Goal: Transaction & Acquisition: Purchase product/service

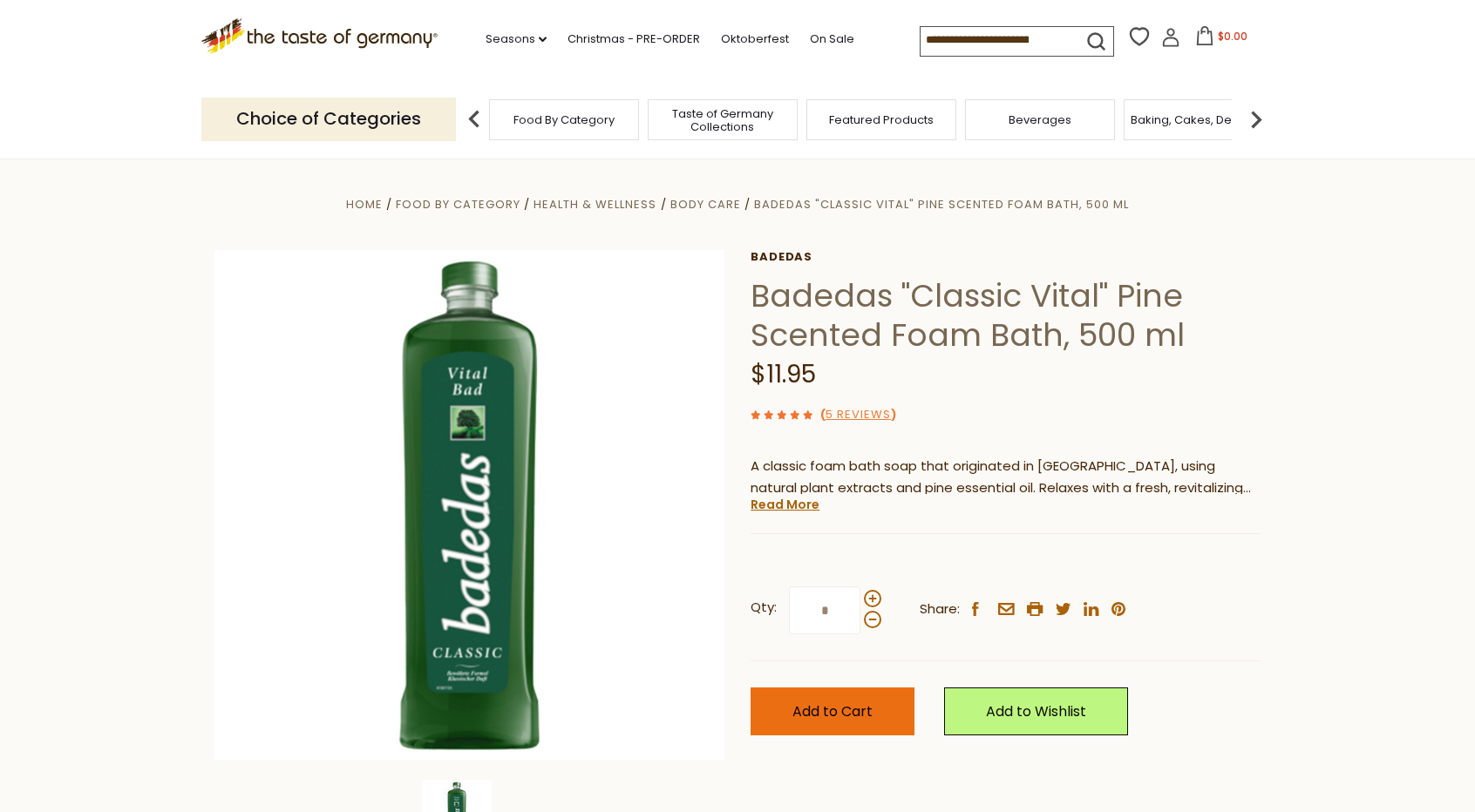
click at [892, 724] on button "Add to Cart" at bounding box center [832, 711] width 164 height 48
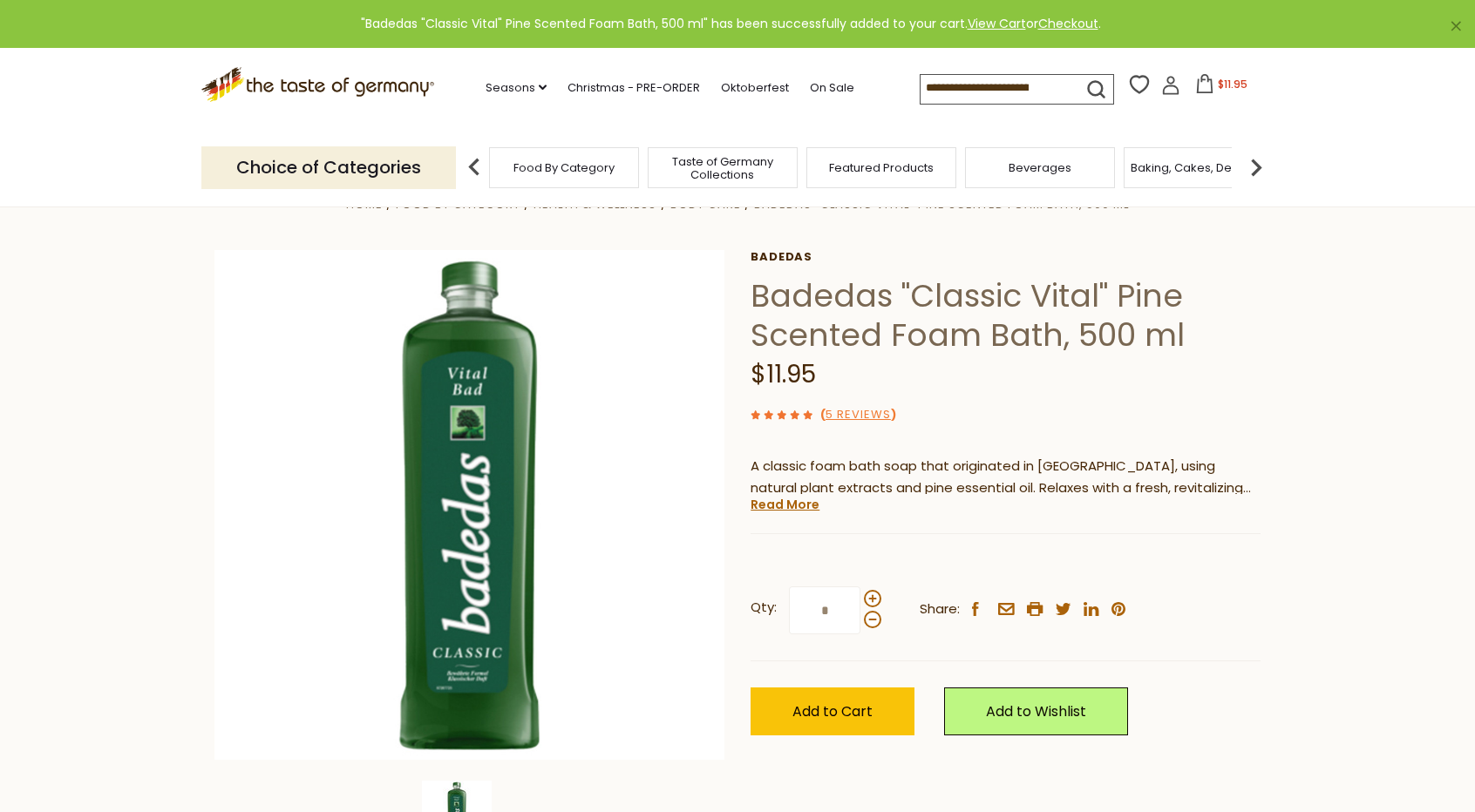
click at [914, 168] on span "Featured Products" at bounding box center [881, 167] width 105 height 13
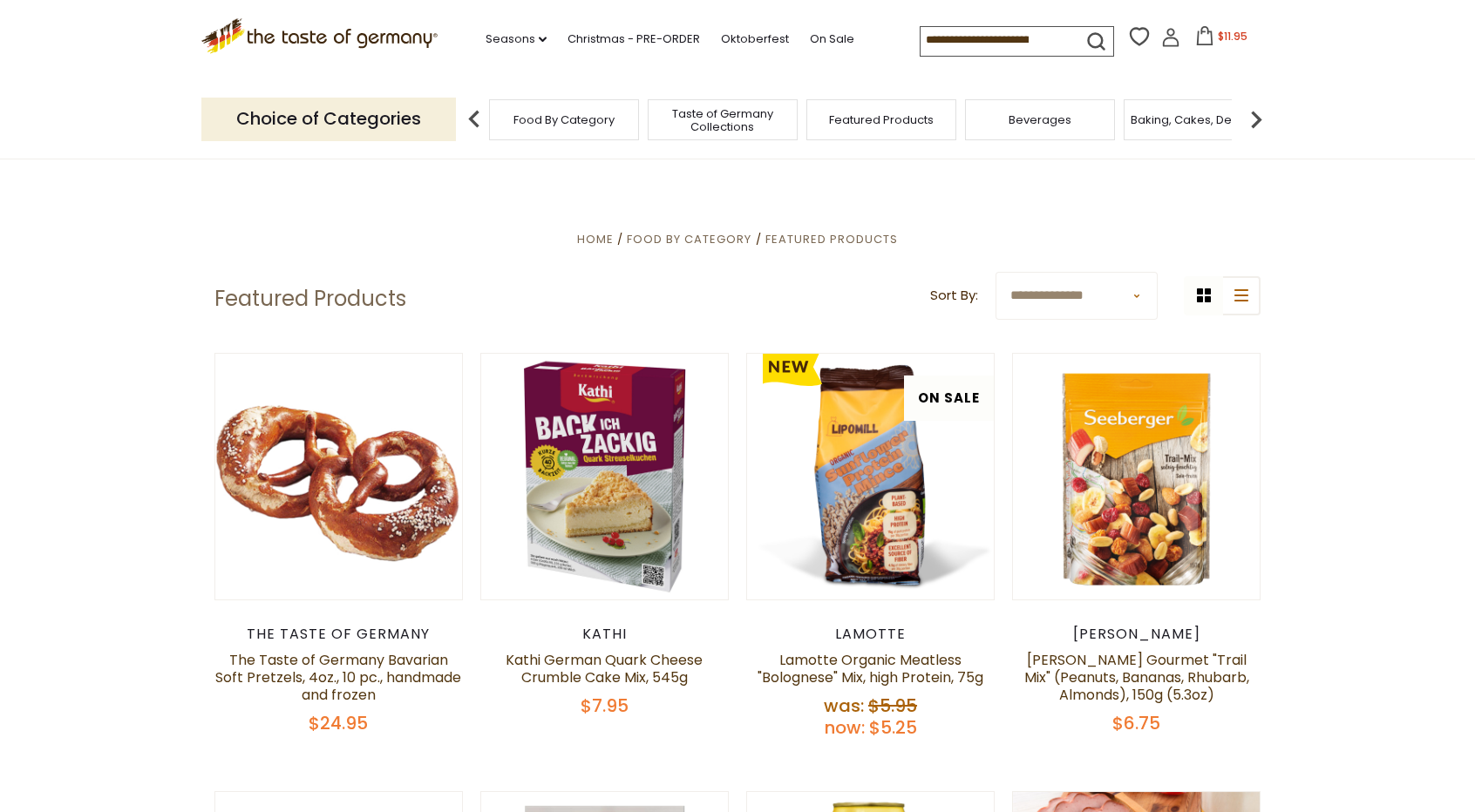
click at [728, 115] on span "Taste of Germany Collections" at bounding box center [723, 121] width 140 height 26
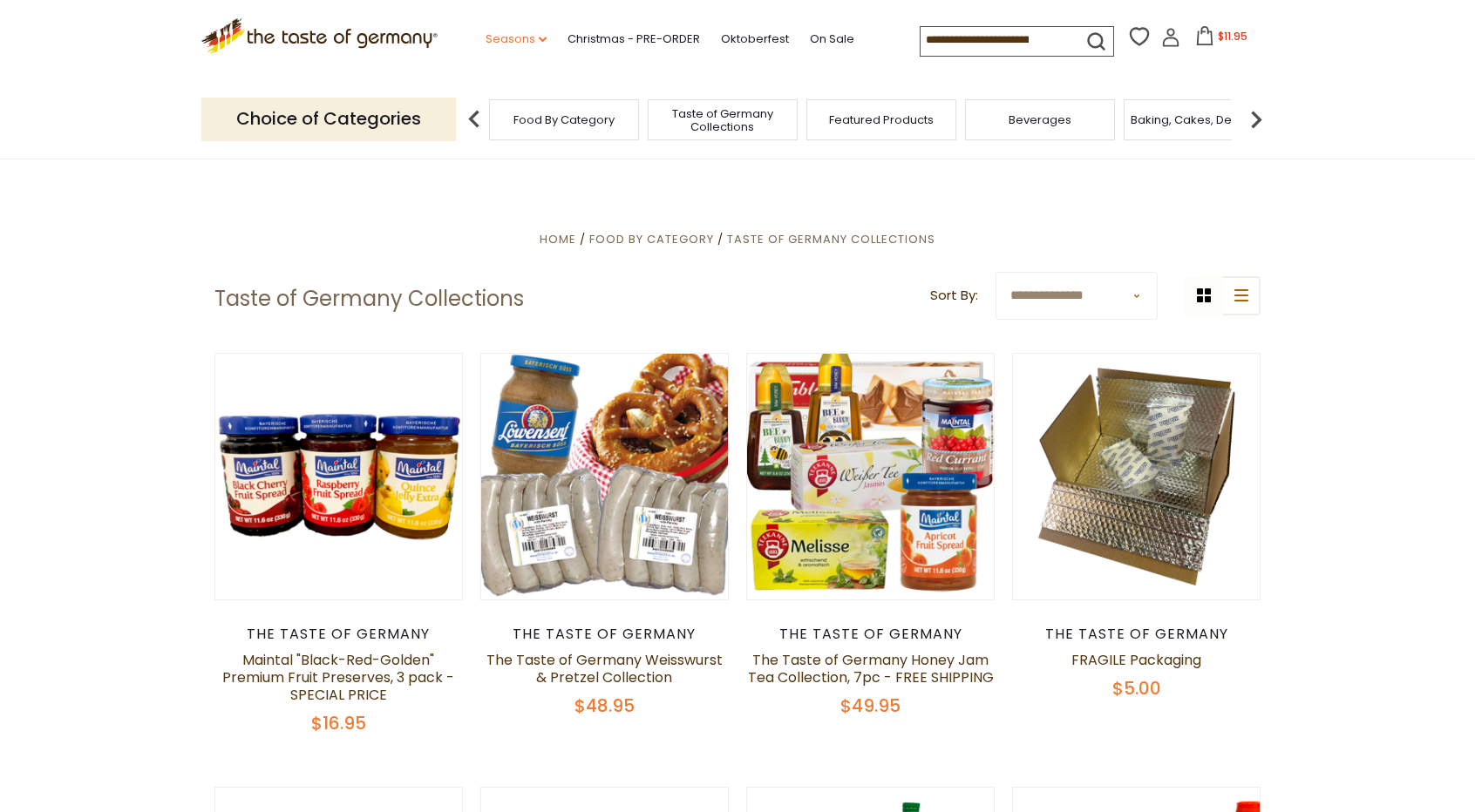
click at [509, 37] on link "Seasons dropdown_arrow" at bounding box center [516, 39] width 61 height 19
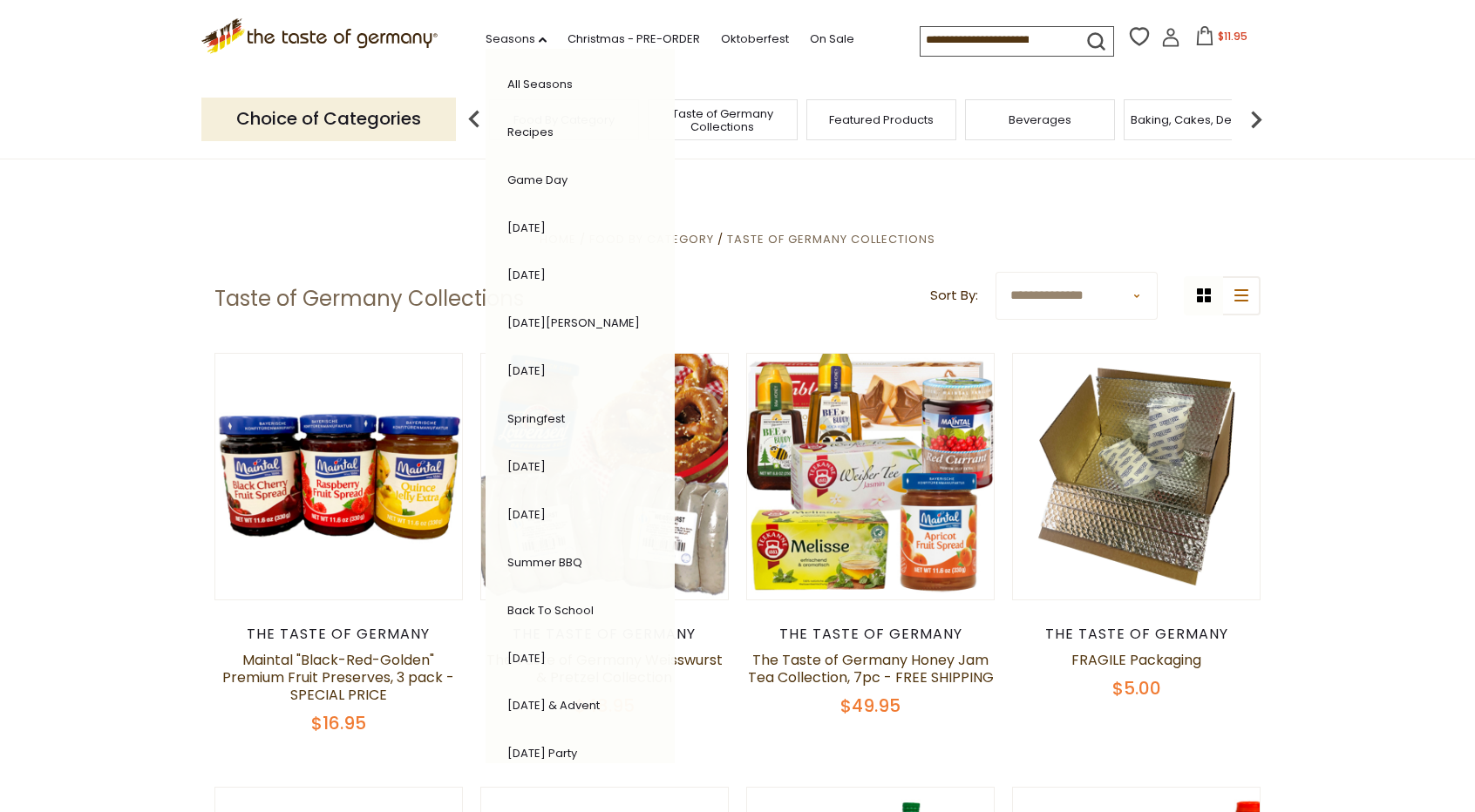
click at [741, 66] on div ".st0{fill:#EDD300;} .st1{fill:#D33E21;} .st0{fill:#EDD300;} .st1{fill:#D33E21;}…" at bounding box center [737, 40] width 1073 height 80
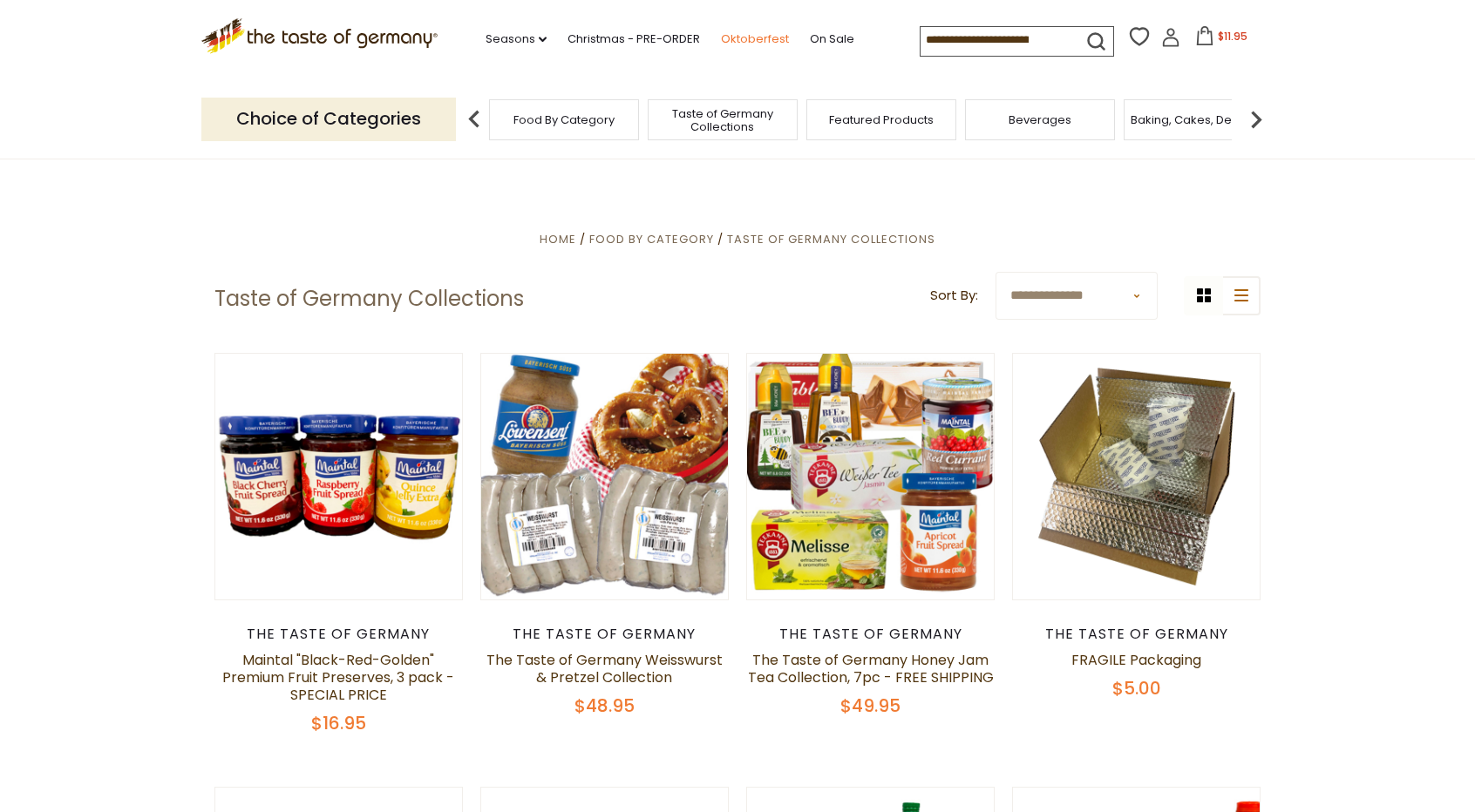
click at [769, 36] on link "Oktoberfest" at bounding box center [755, 39] width 68 height 19
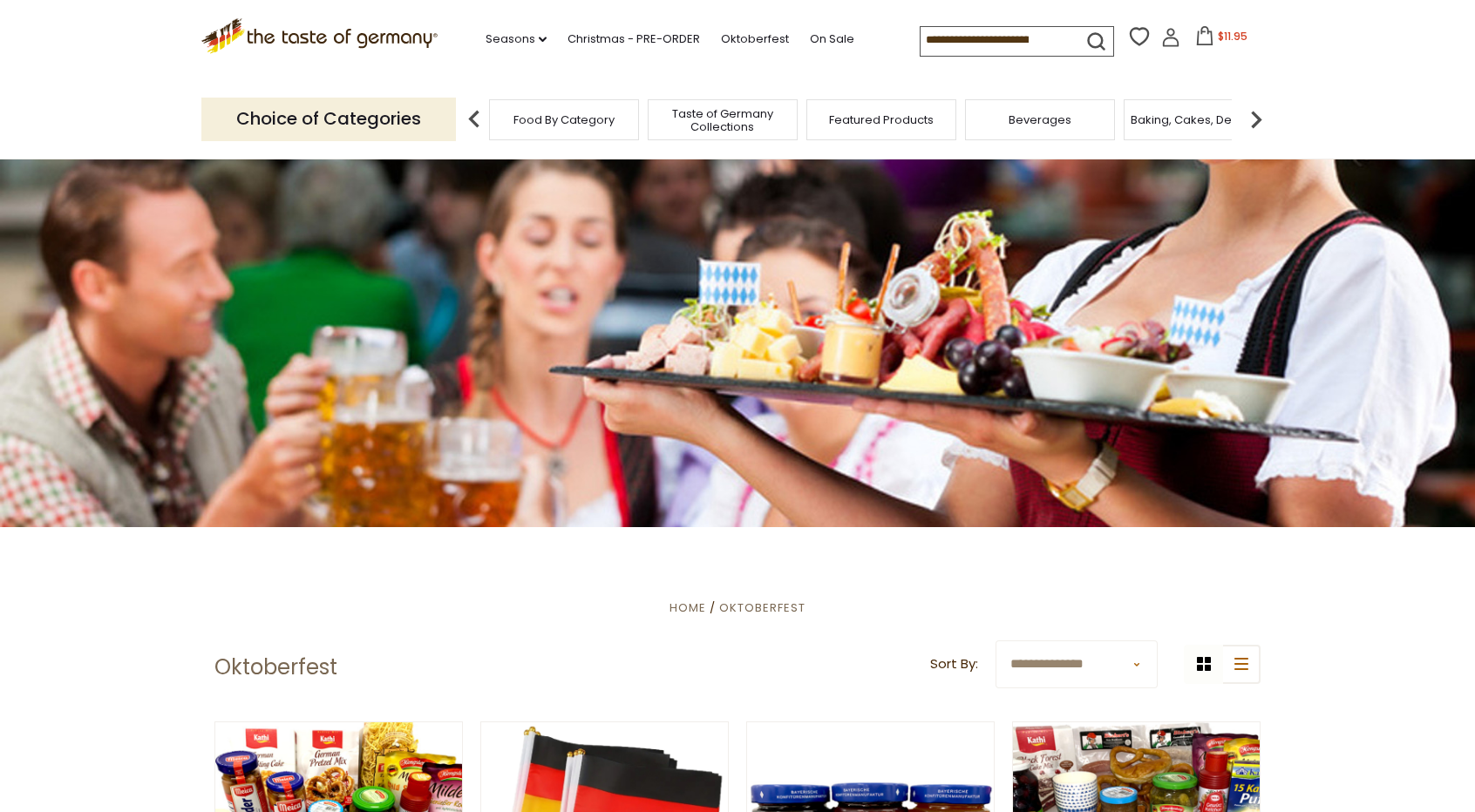
click at [1259, 115] on img at bounding box center [1256, 120] width 35 height 35
click at [1256, 116] on img at bounding box center [1256, 120] width 35 height 35
click at [1256, 121] on img at bounding box center [1256, 120] width 35 height 35
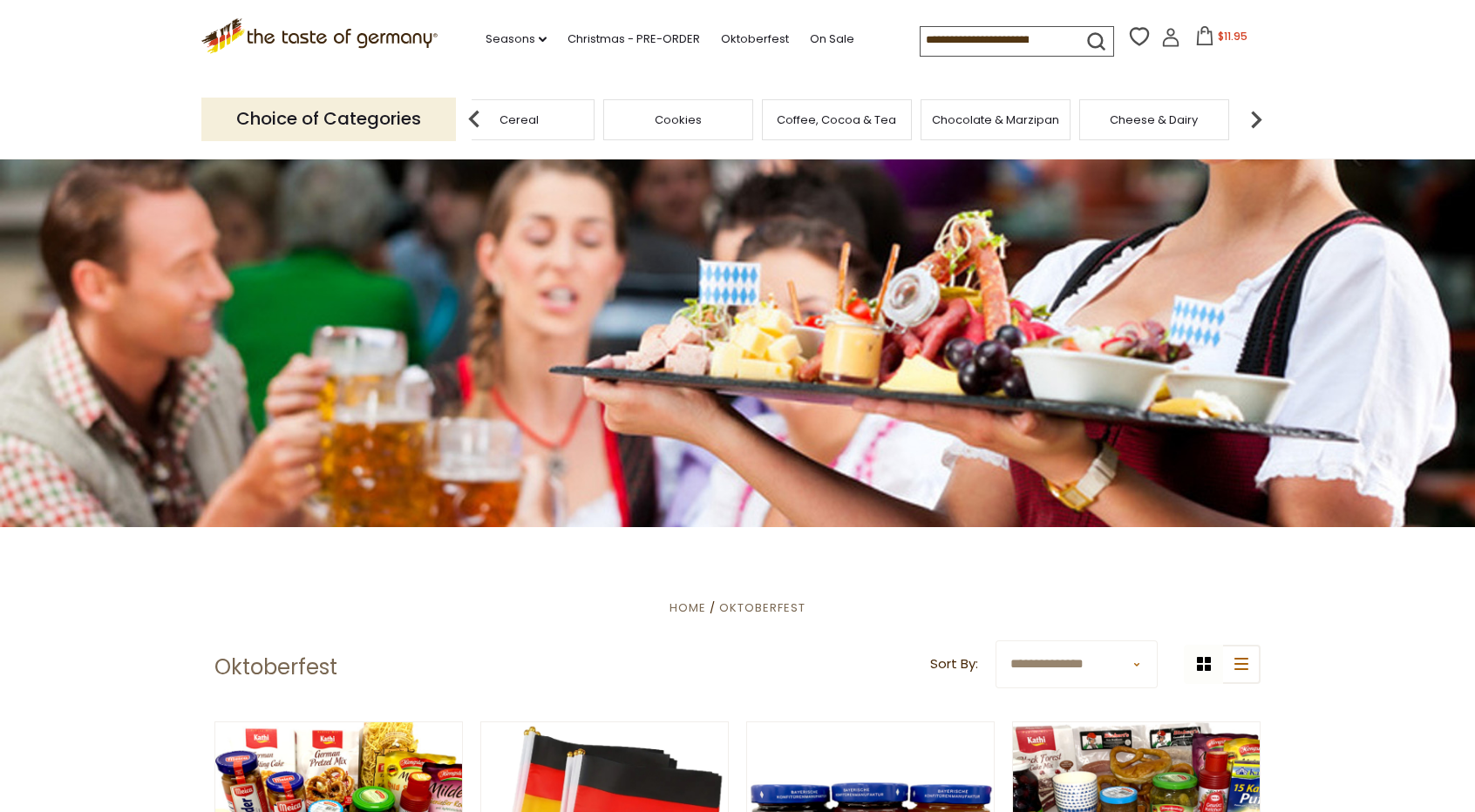
click at [1256, 112] on img at bounding box center [1256, 120] width 35 height 35
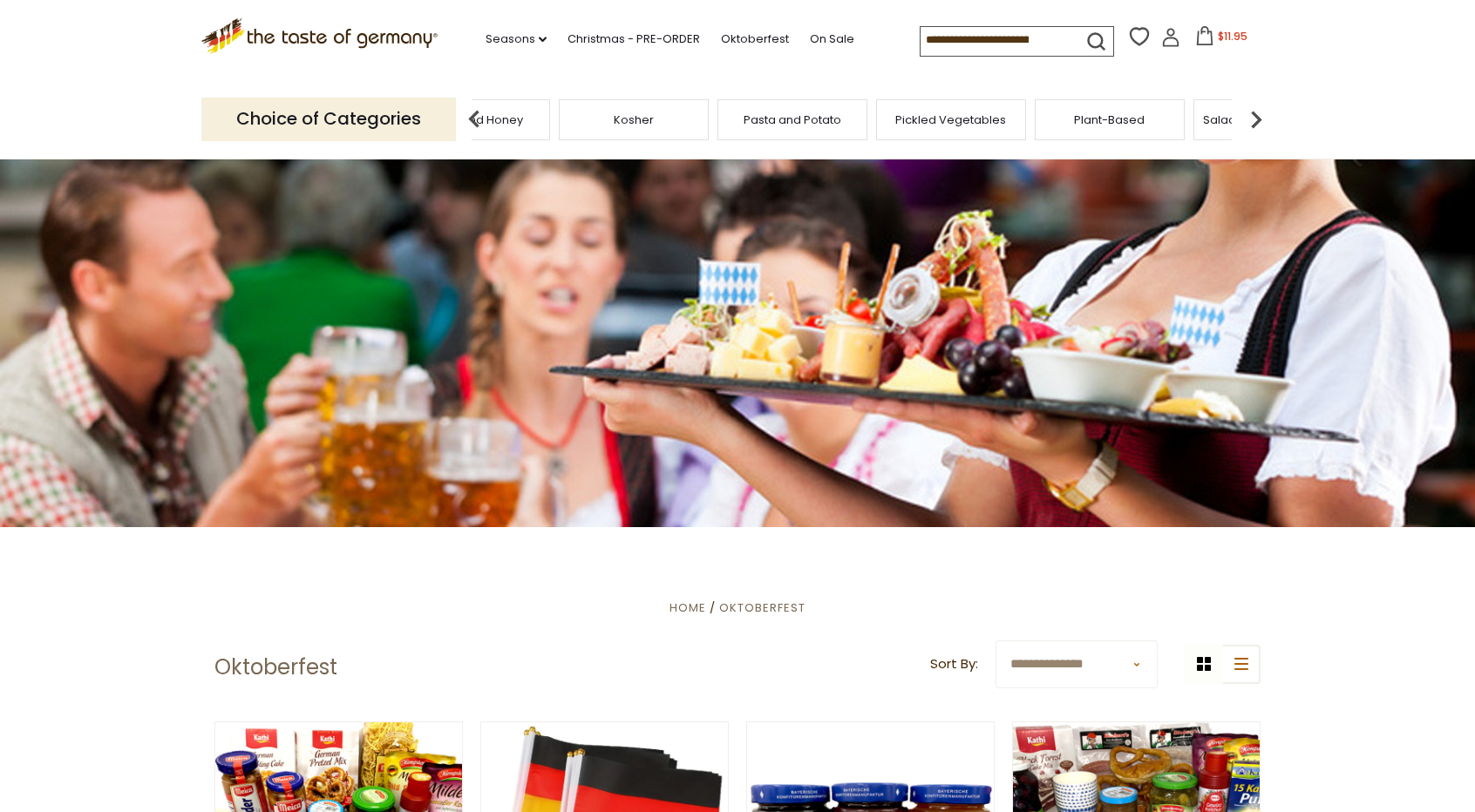
click at [1256, 112] on img at bounding box center [1256, 120] width 35 height 35
click at [1253, 117] on img at bounding box center [1256, 120] width 35 height 35
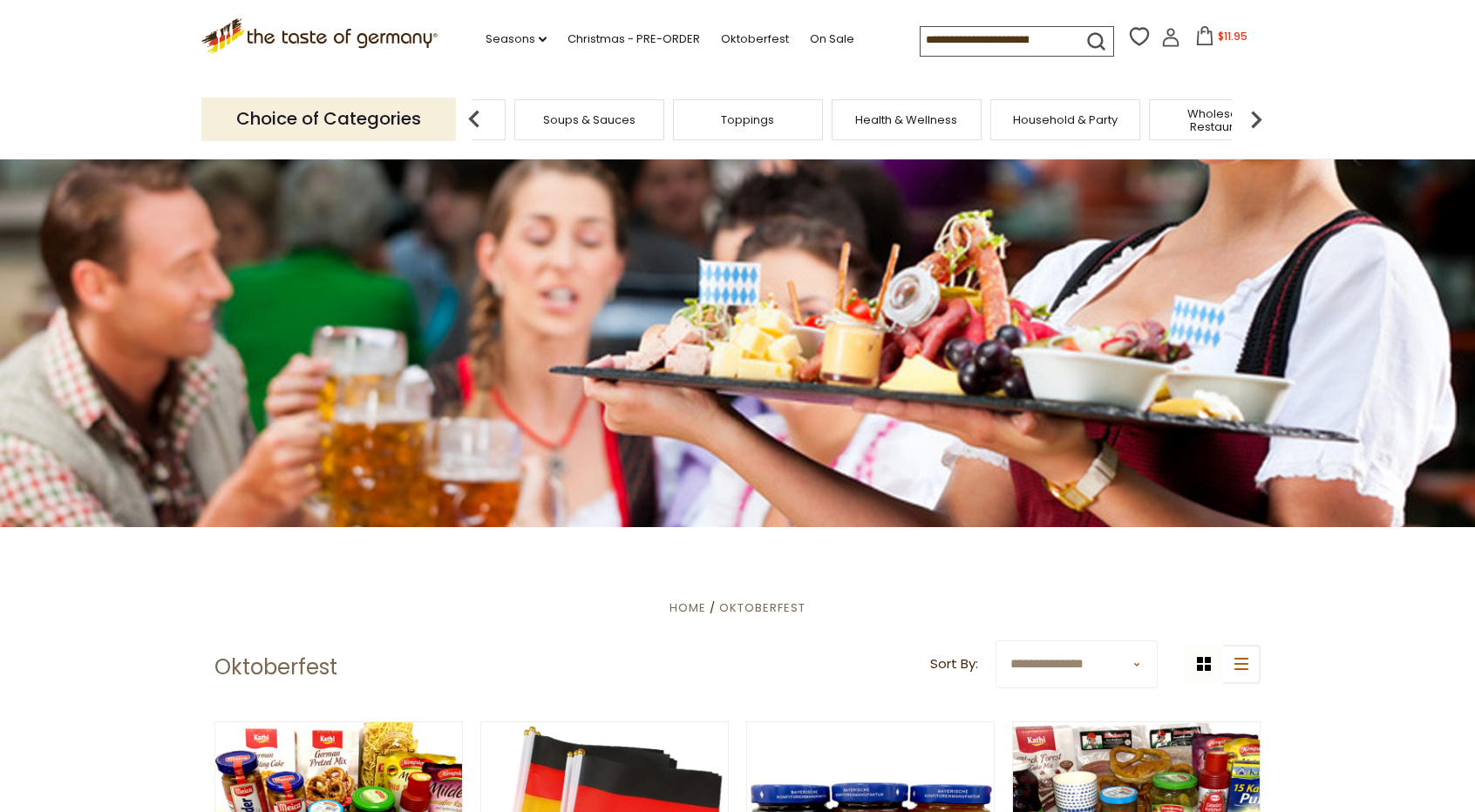
click at [914, 121] on span "Health & Wellness" at bounding box center [906, 120] width 102 height 13
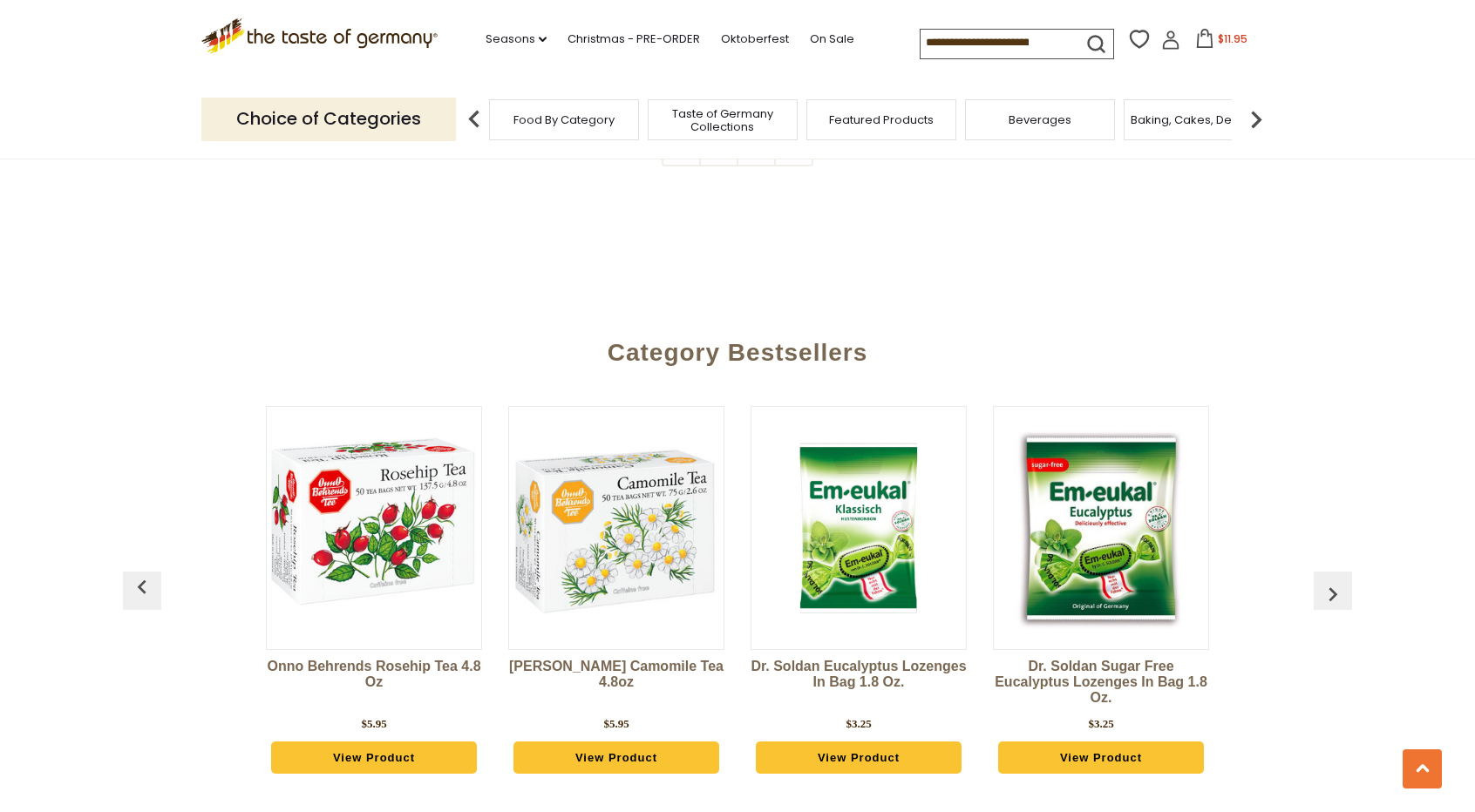
scroll to position [4445, 0]
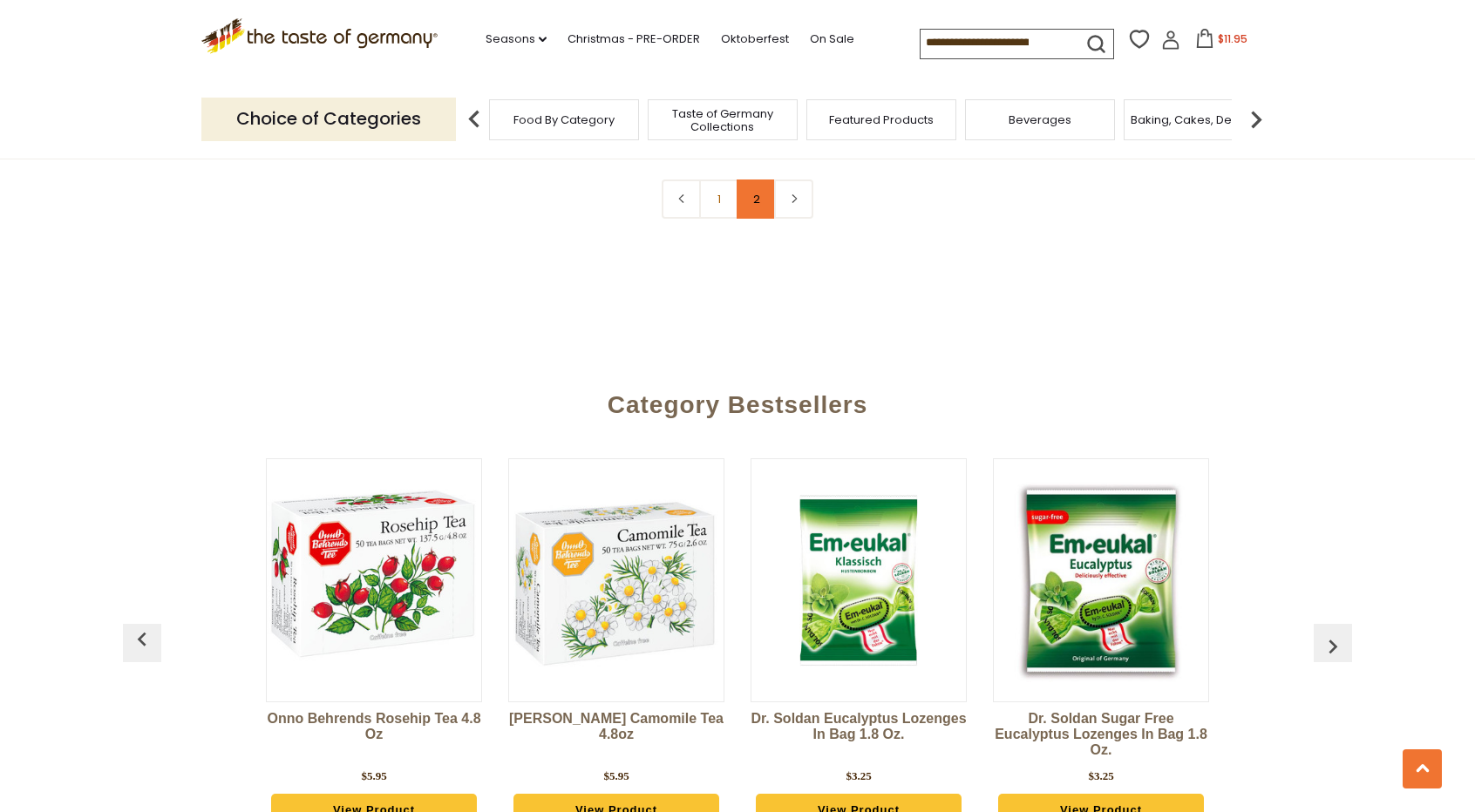
click at [759, 201] on link "2" at bounding box center [756, 198] width 39 height 39
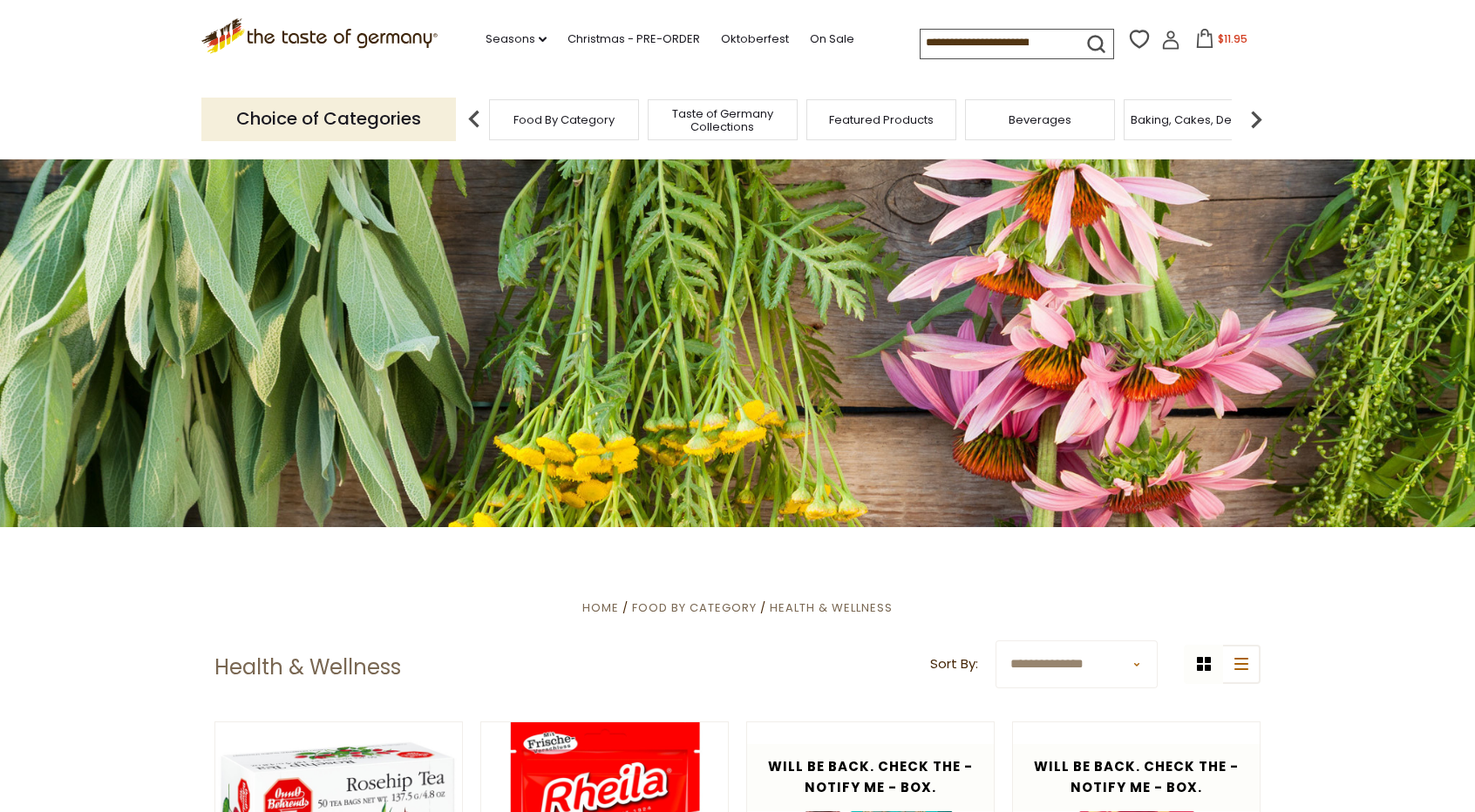
scroll to position [0, 0]
click at [1258, 115] on img at bounding box center [1256, 120] width 35 height 35
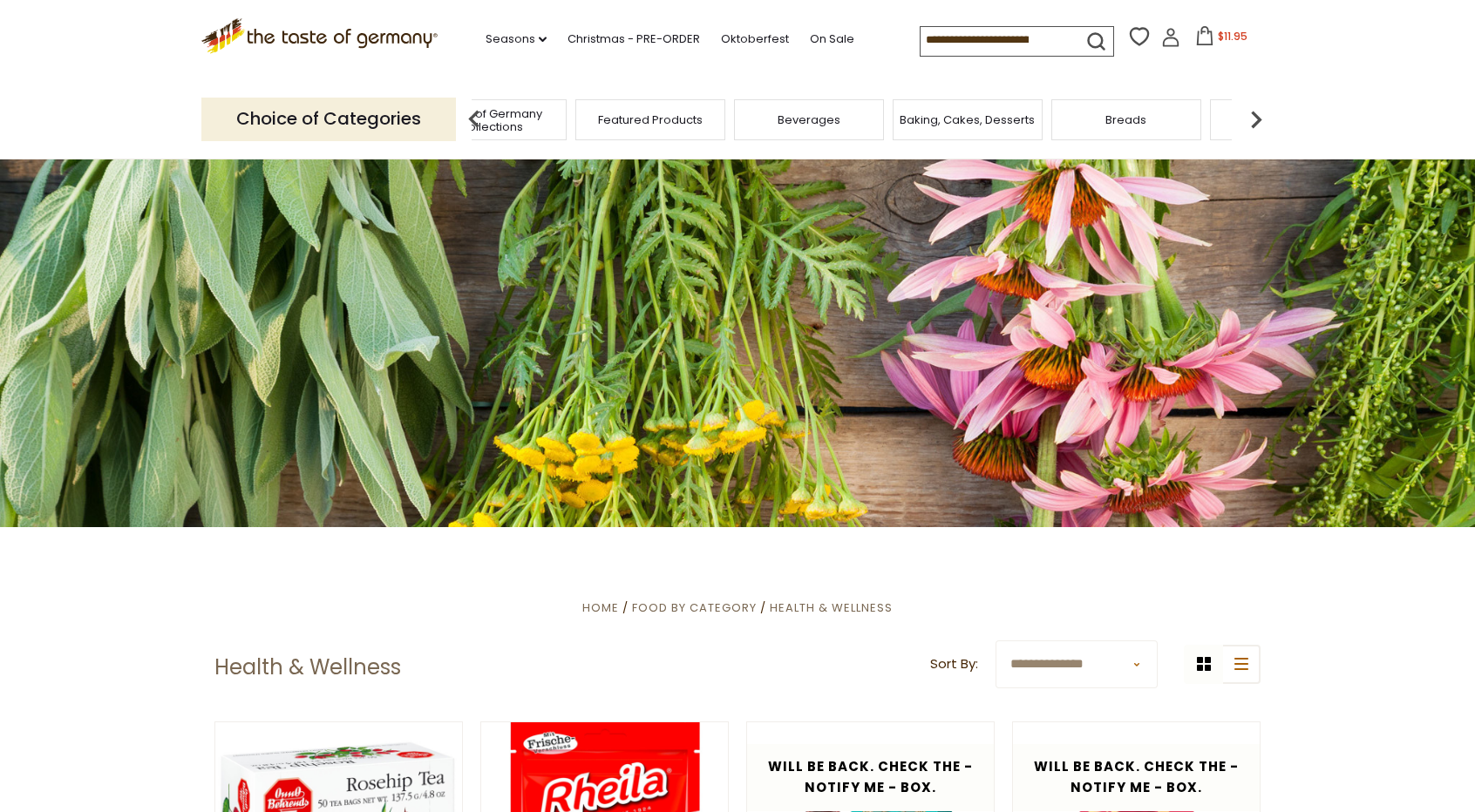
click at [1258, 115] on img at bounding box center [1256, 120] width 35 height 35
click at [1257, 115] on img at bounding box center [1256, 120] width 35 height 35
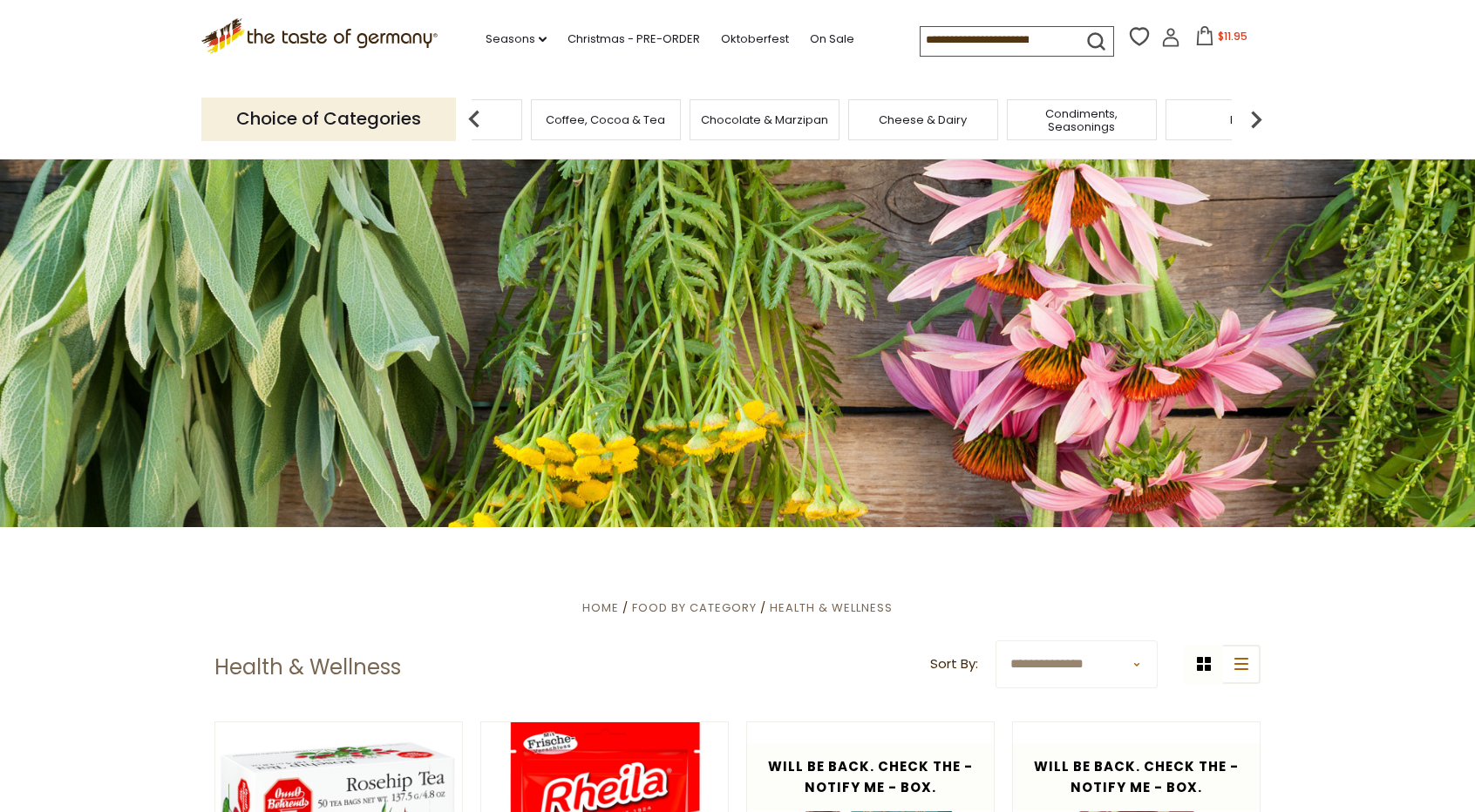
click at [1257, 115] on img at bounding box center [1256, 120] width 35 height 35
click at [1256, 115] on img at bounding box center [1256, 120] width 35 height 35
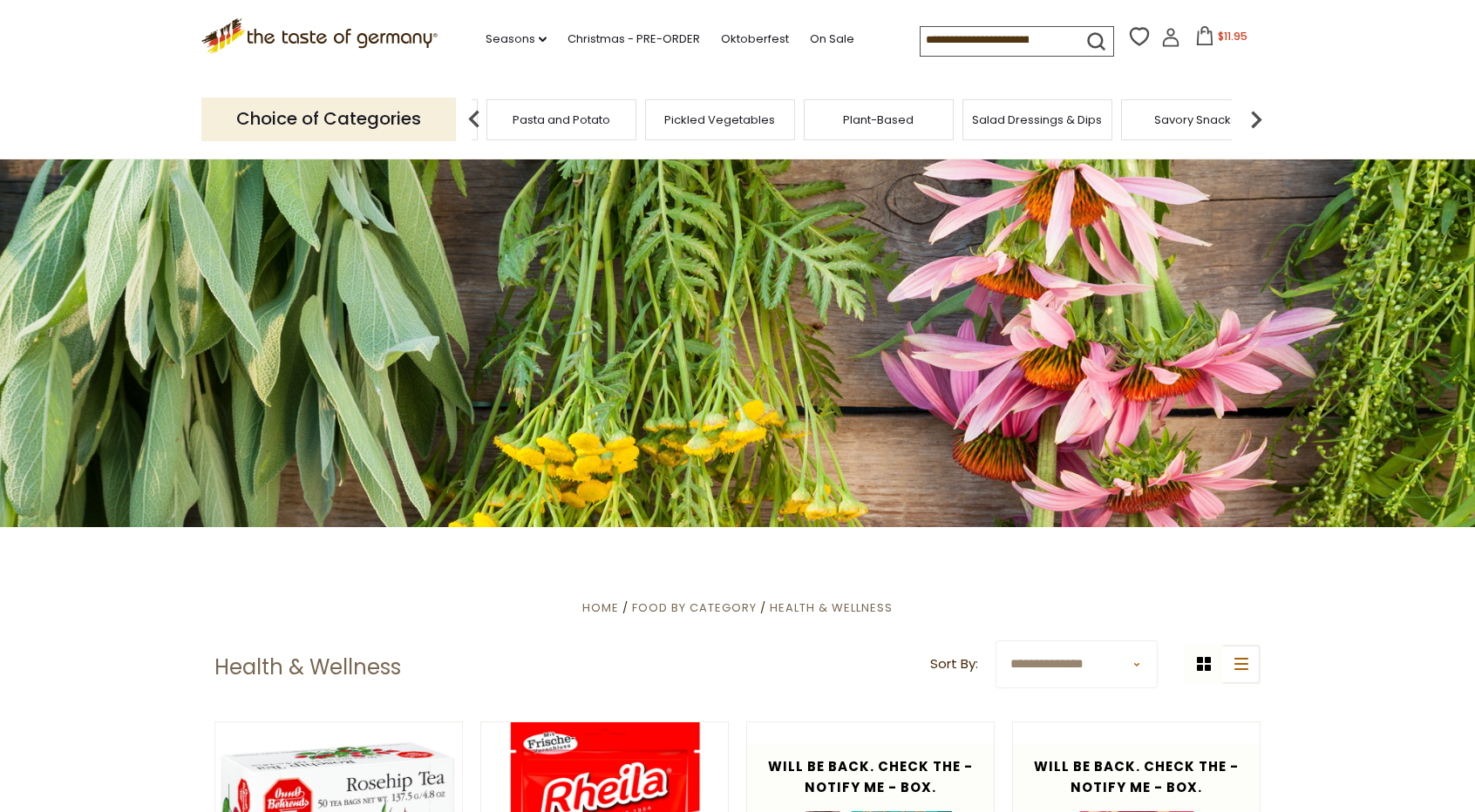
click at [1256, 115] on img at bounding box center [1256, 120] width 35 height 35
click at [1054, 129] on div "Household & Party" at bounding box center [1066, 120] width 150 height 41
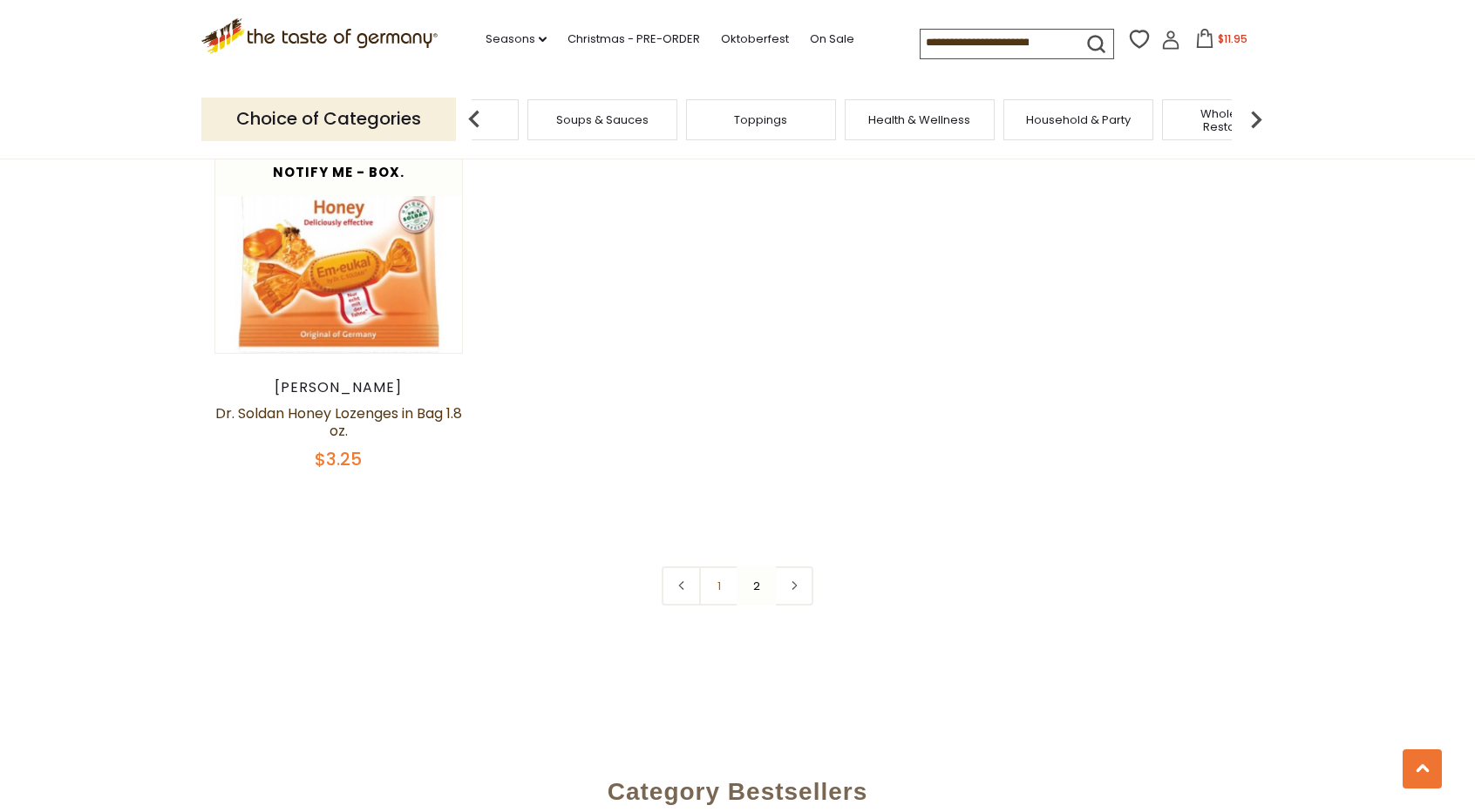
scroll to position [1482, 0]
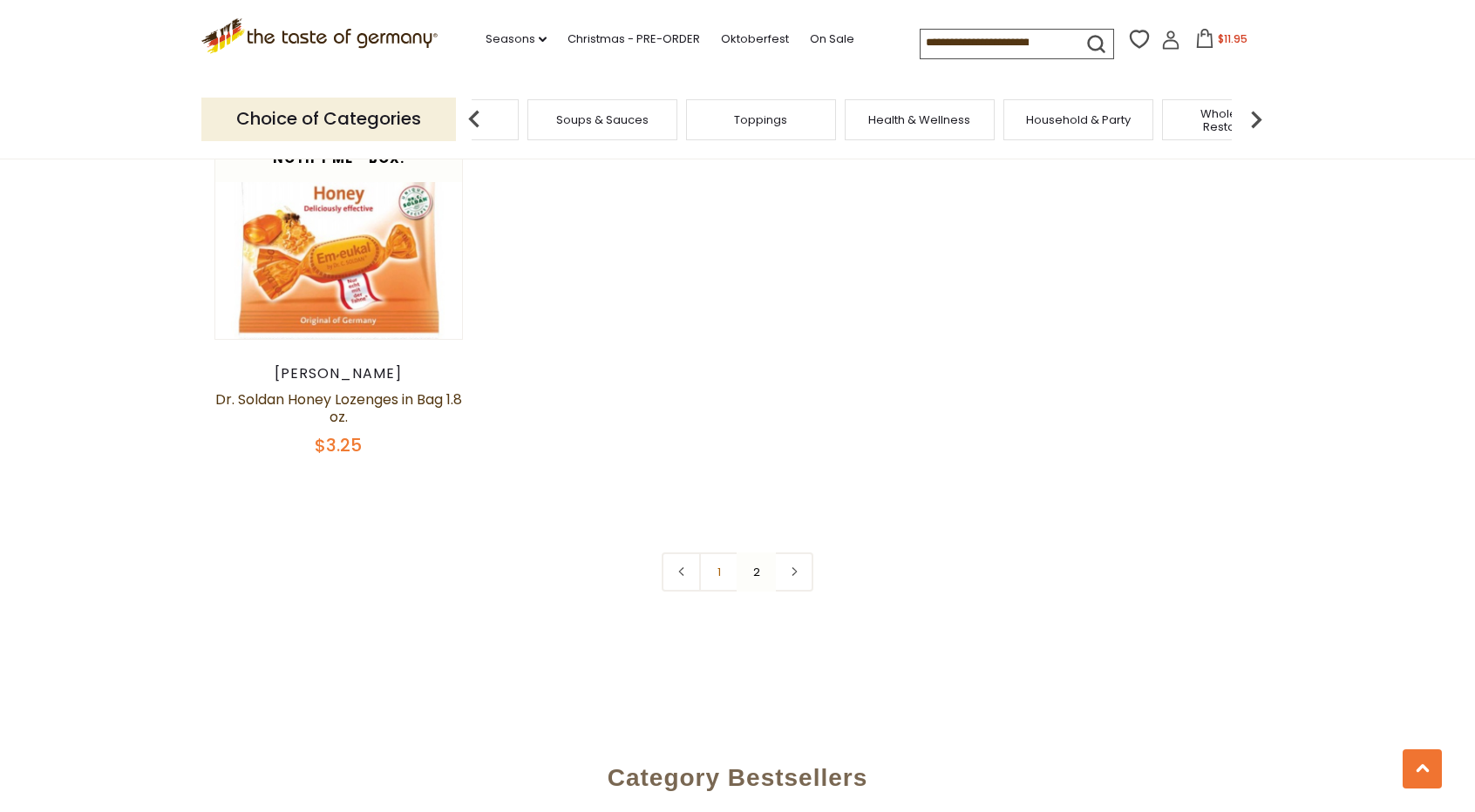
click at [750, 570] on nav "1 2" at bounding box center [738, 572] width 152 height 39
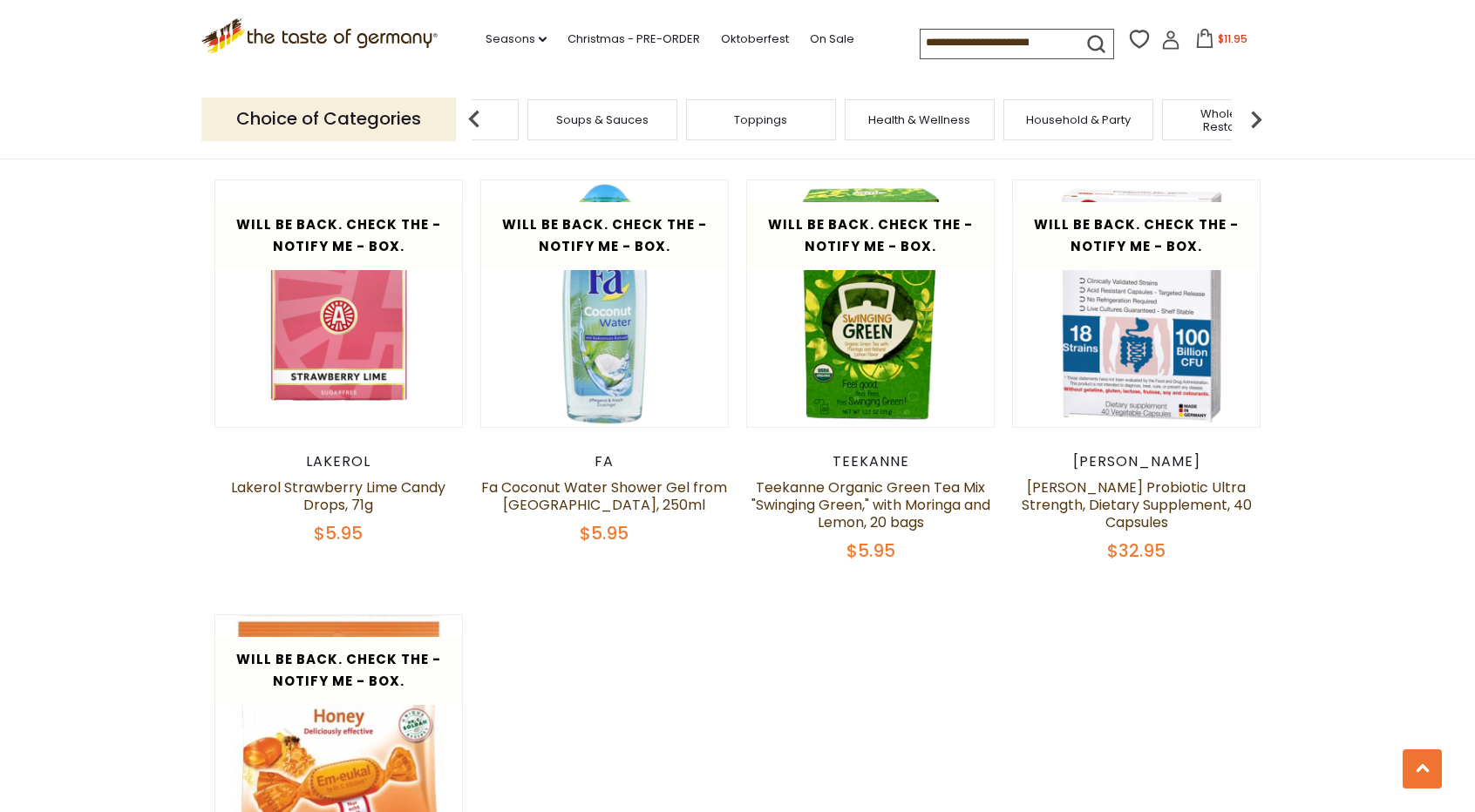
scroll to position [436, 0]
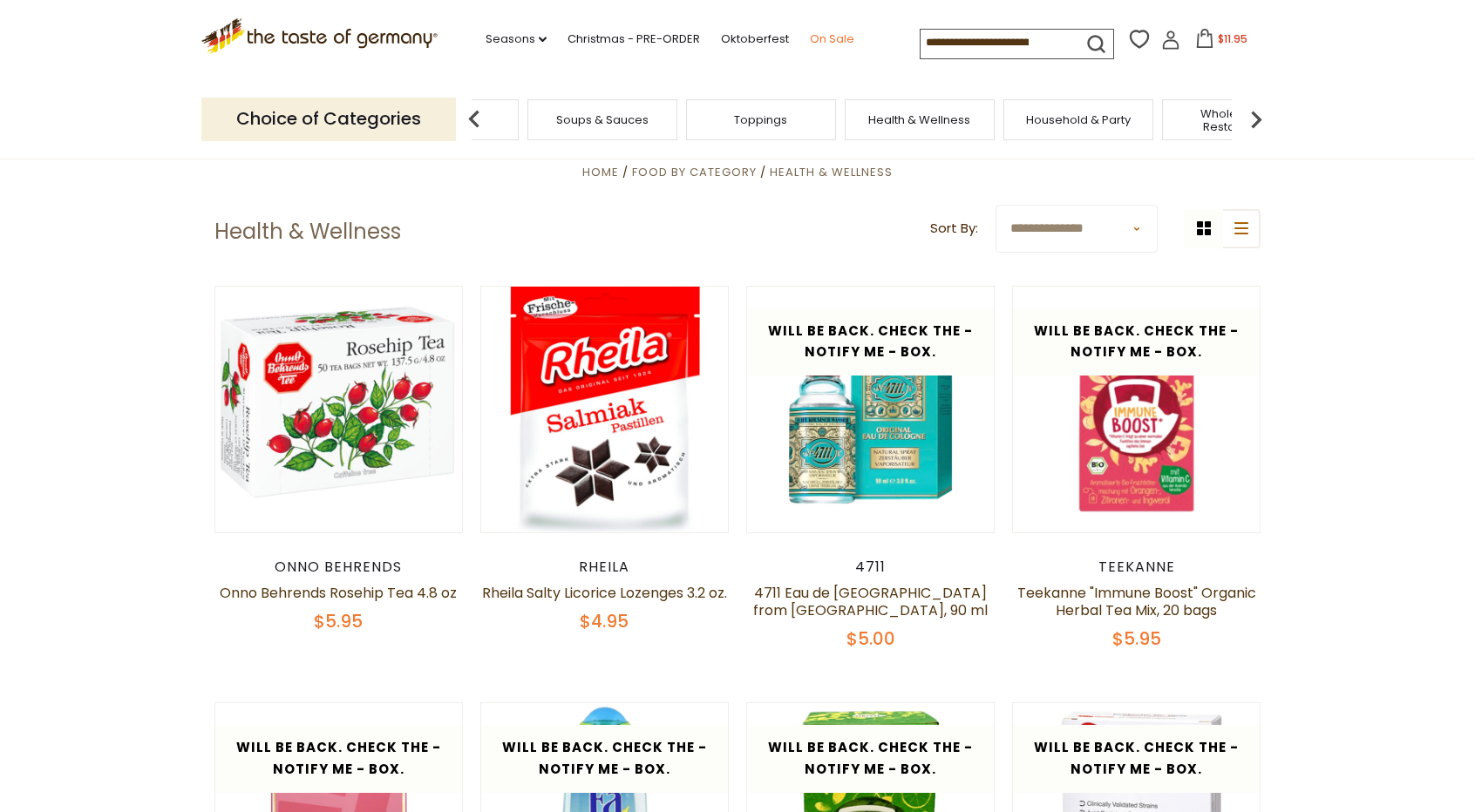
click at [831, 36] on link "On Sale" at bounding box center [831, 39] width 45 height 19
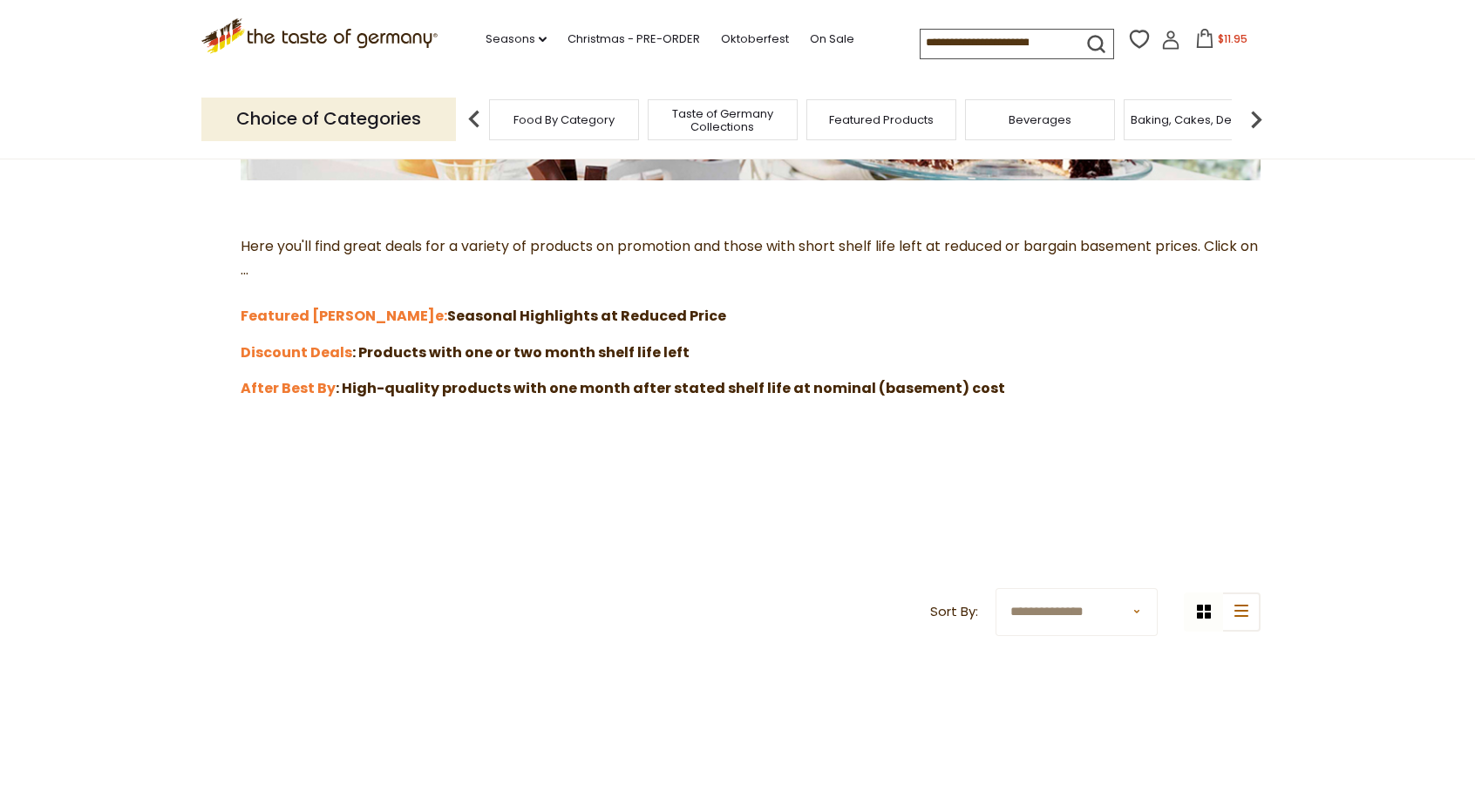
scroll to position [87, 0]
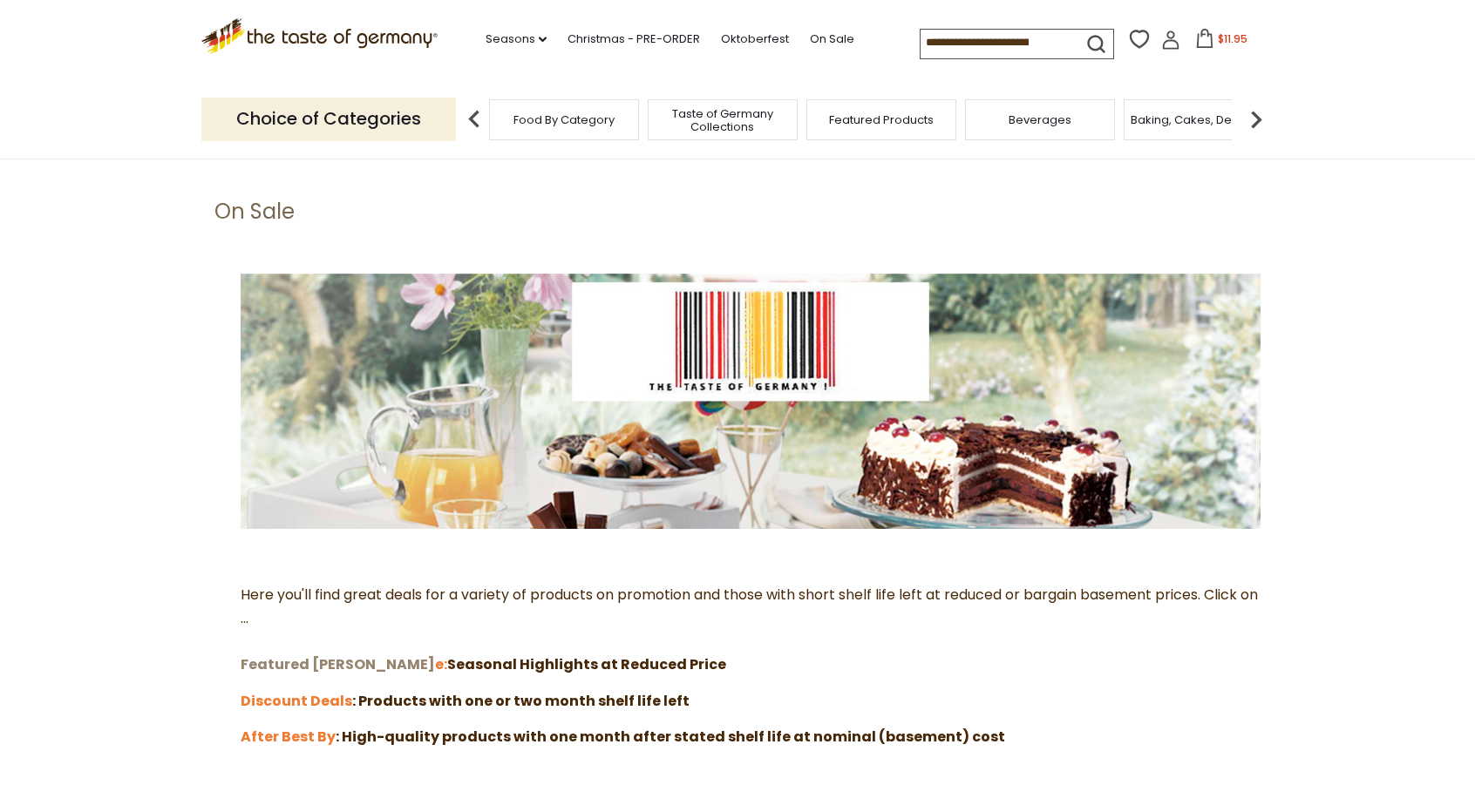
click at [314, 665] on strong "Featured [PERSON_NAME]" at bounding box center [337, 664] width 194 height 20
